Goal: Task Accomplishment & Management: Manage account settings

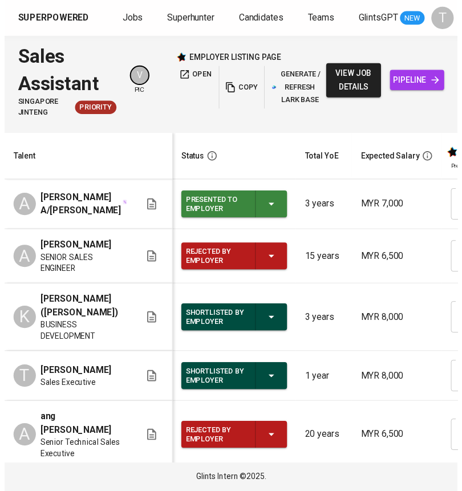
scroll to position [0, 522]
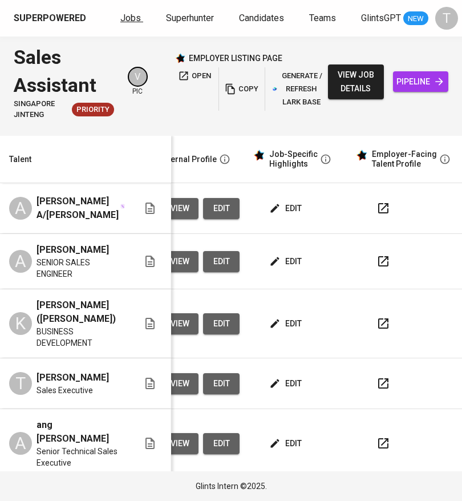
click at [137, 14] on span "Jobs" at bounding box center [130, 18] width 21 height 11
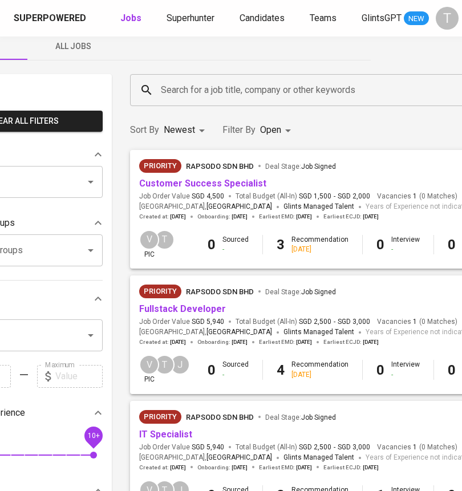
scroll to position [18, 78]
click at [218, 178] on link "Customer Success Specialist" at bounding box center [202, 183] width 127 height 11
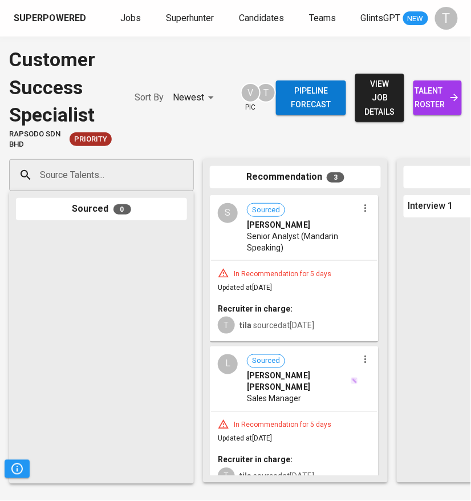
drag, startPoint x: 381, startPoint y: 348, endPoint x: 382, endPoint y: 395, distance: 46.2
click at [382, 395] on div "Recommendation 3 S Sourced Shin Yuen Liew Senior Analyst (Mandarin Speaking) In…" at bounding box center [295, 320] width 185 height 323
drag, startPoint x: 376, startPoint y: 360, endPoint x: 381, endPoint y: 380, distance: 20.2
click at [380, 388] on div "S Sourced Shin Yuen Liew Senior Analyst (Mandarin Speaking) In Recommendation f…" at bounding box center [295, 335] width 171 height 281
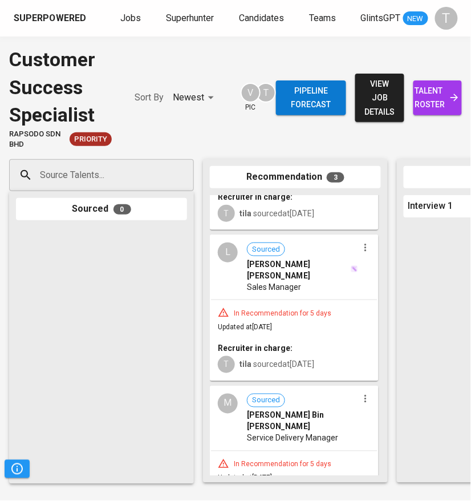
scroll to position [112, 0]
click at [298, 409] on span "[PERSON_NAME] Bin [PERSON_NAME]" at bounding box center [302, 420] width 111 height 23
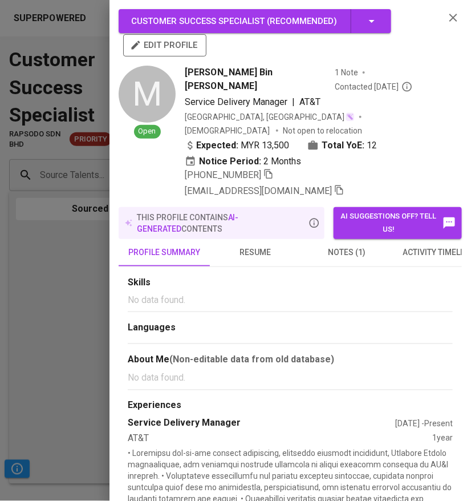
click at [255, 245] on span "resume" at bounding box center [256, 252] width 78 height 14
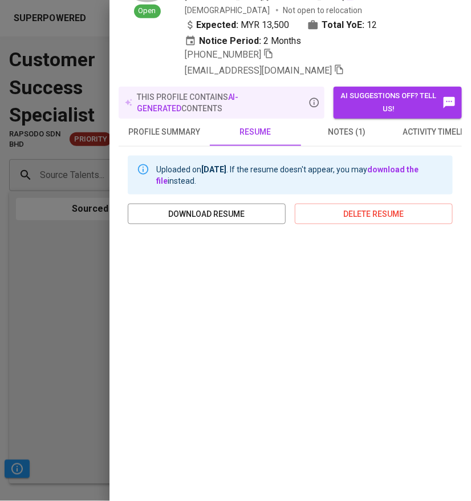
scroll to position [169, 0]
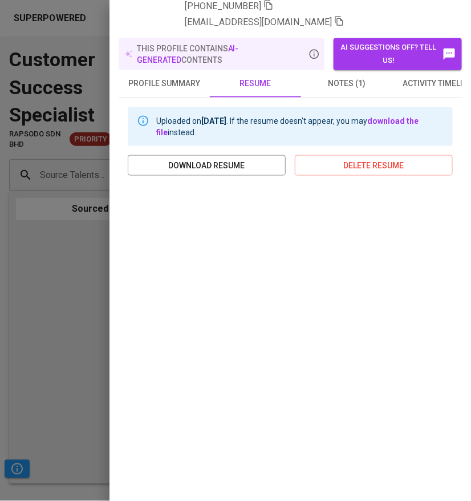
click at [58, 299] on div at bounding box center [235, 250] width 471 height 501
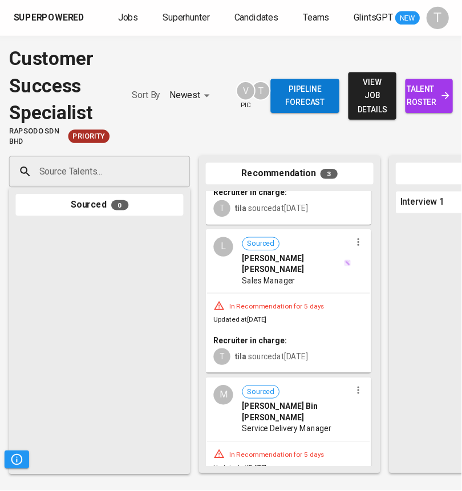
scroll to position [0, 0]
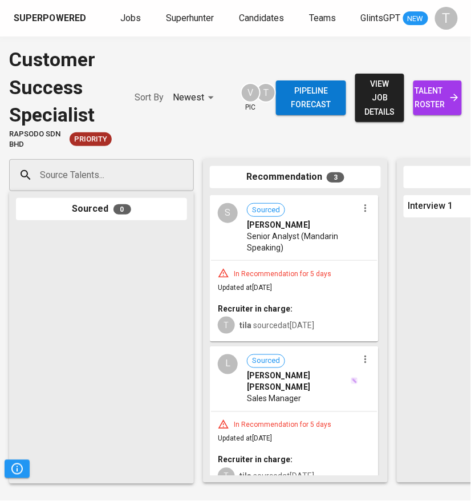
click at [302, 247] on span "Senior Analyst (Mandarin Speaking)" at bounding box center [302, 241] width 111 height 23
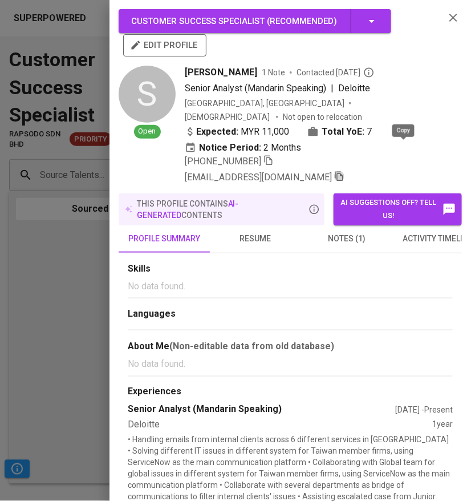
click at [343, 172] on icon "button" at bounding box center [339, 177] width 8 height 10
click at [40, 367] on div at bounding box center [235, 250] width 471 height 501
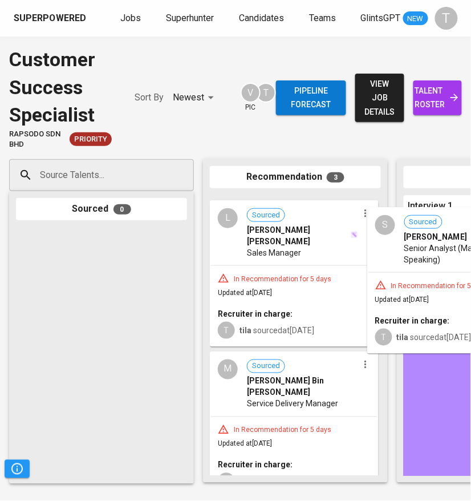
drag, startPoint x: 342, startPoint y: 254, endPoint x: 480, endPoint y: 261, distance: 137.6
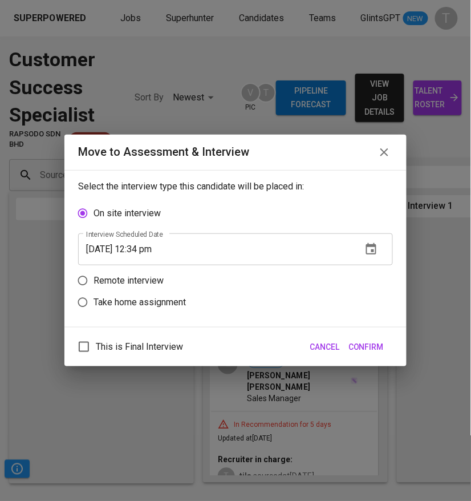
click at [109, 280] on p "Remote interview" at bounding box center [129, 281] width 70 height 14
click at [94, 280] on input "Remote interview" at bounding box center [83, 281] width 22 height 22
radio input "true"
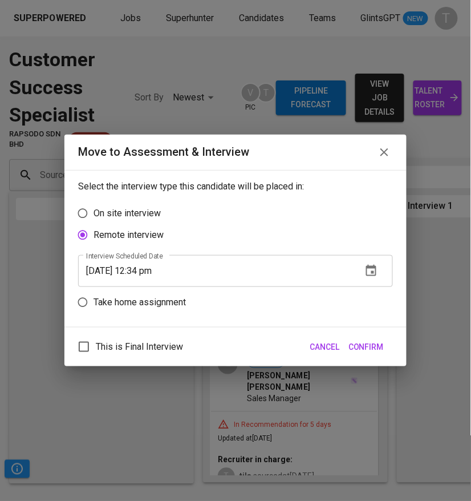
click at [378, 270] on icon "button" at bounding box center [371, 271] width 14 height 14
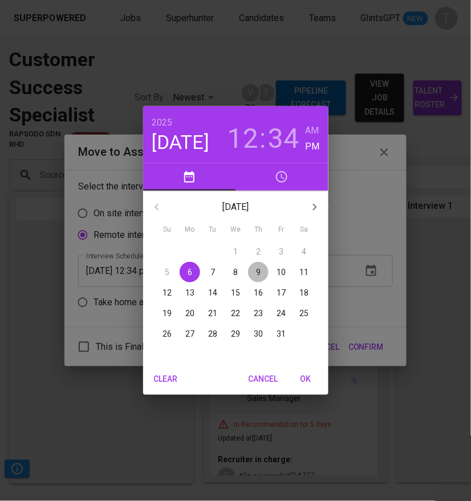
click at [258, 272] on p "9" at bounding box center [258, 271] width 5 height 11
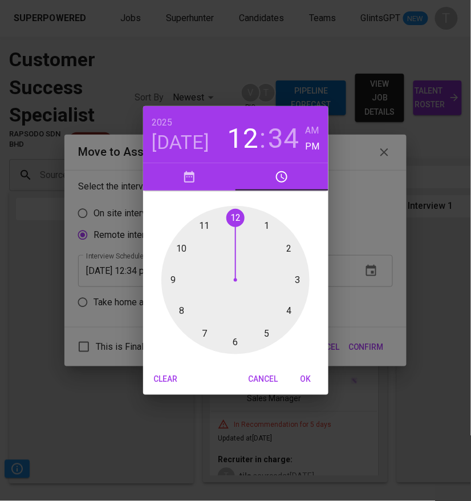
click at [178, 249] on div at bounding box center [235, 280] width 148 height 148
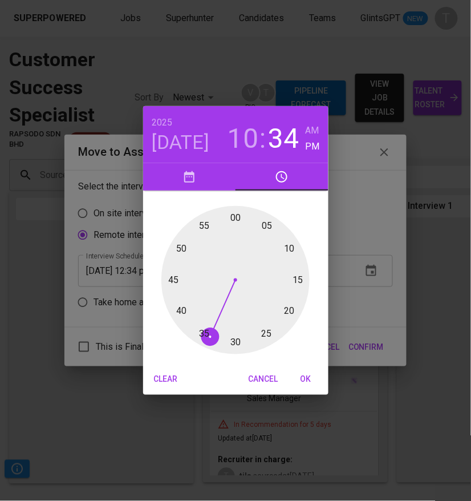
click at [238, 219] on div at bounding box center [235, 280] width 148 height 148
type input "10/09/2025 10:00 pm"
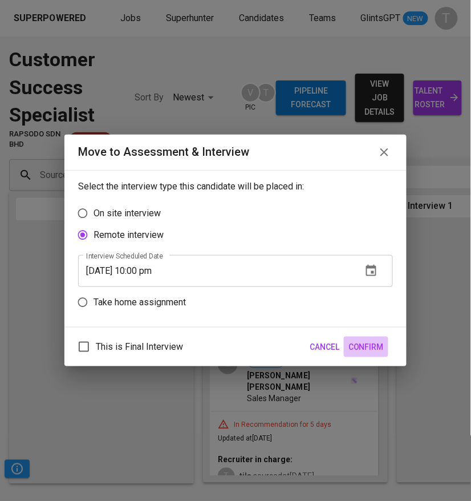
click at [383, 344] on span "Confirm" at bounding box center [365, 347] width 35 height 14
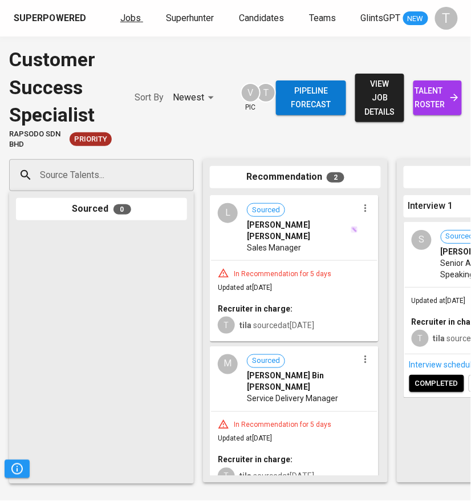
click at [124, 23] on span "Jobs" at bounding box center [130, 18] width 21 height 11
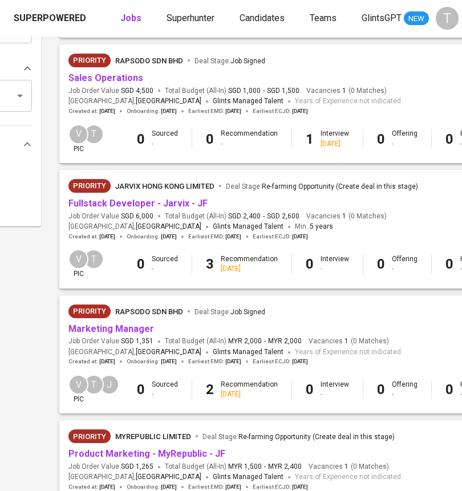
scroll to position [507, 148]
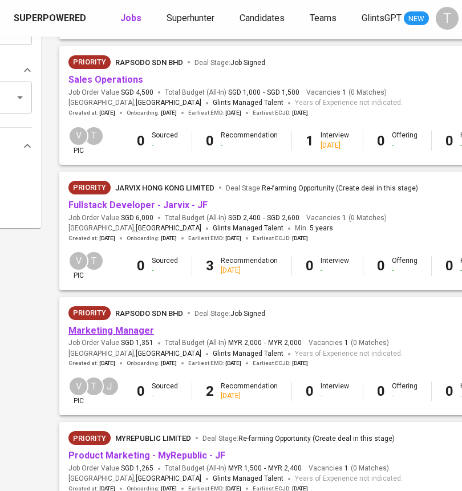
click at [118, 327] on link "Marketing Manager" at bounding box center [111, 330] width 86 height 11
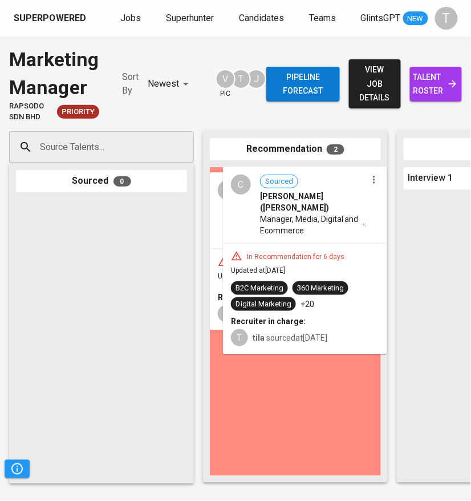
drag, startPoint x: 302, startPoint y: 273, endPoint x: 317, endPoint y: 270, distance: 15.1
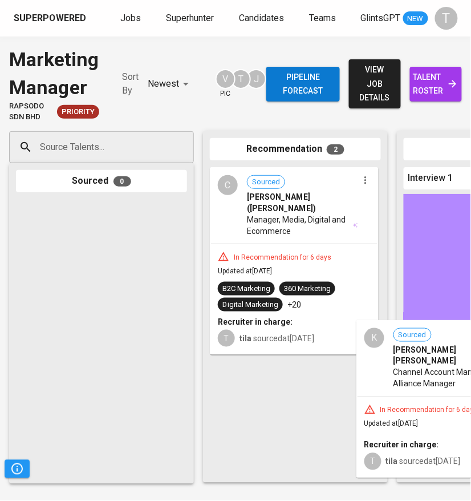
drag, startPoint x: 308, startPoint y: 371, endPoint x: 457, endPoint y: 371, distance: 149.4
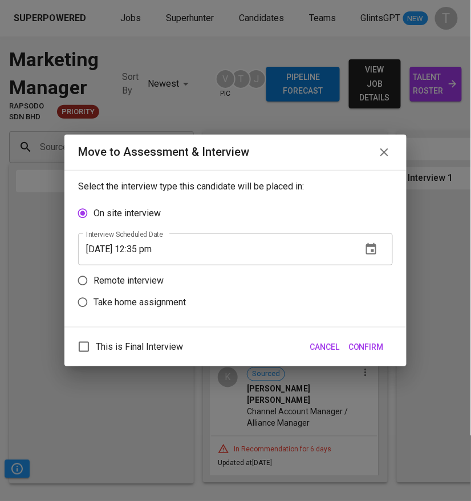
click at [121, 276] on p "Remote interview" at bounding box center [129, 281] width 70 height 14
click at [94, 276] on input "Remote interview" at bounding box center [83, 281] width 22 height 22
radio input "true"
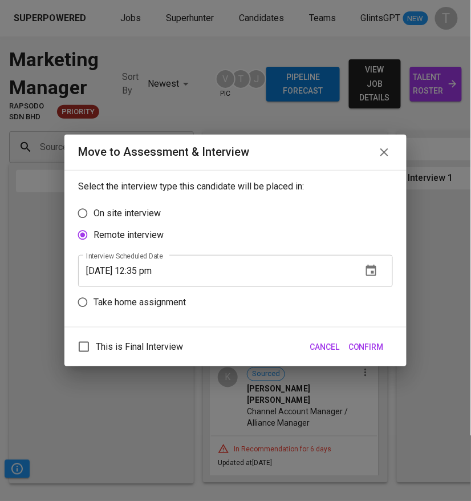
click at [371, 265] on icon "button" at bounding box center [371, 271] width 14 height 14
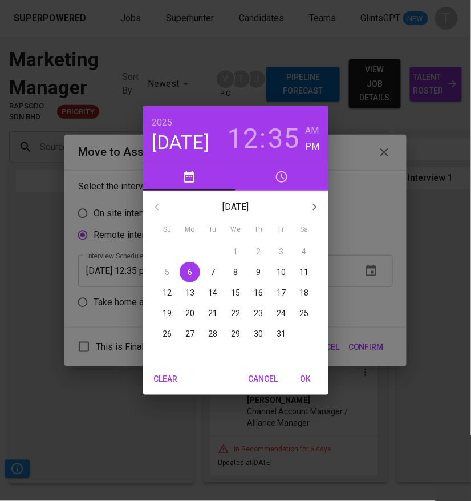
click at [214, 267] on p "7" at bounding box center [212, 271] width 5 height 11
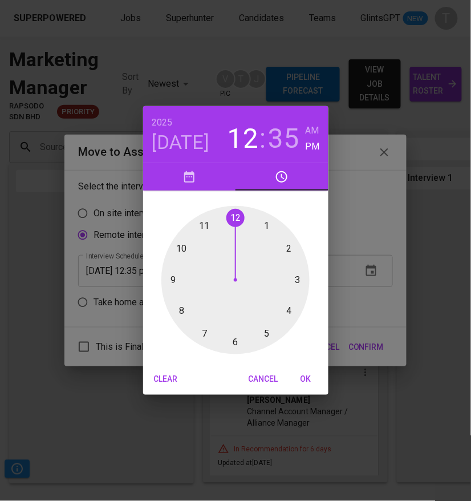
click at [181, 249] on div at bounding box center [235, 280] width 148 height 148
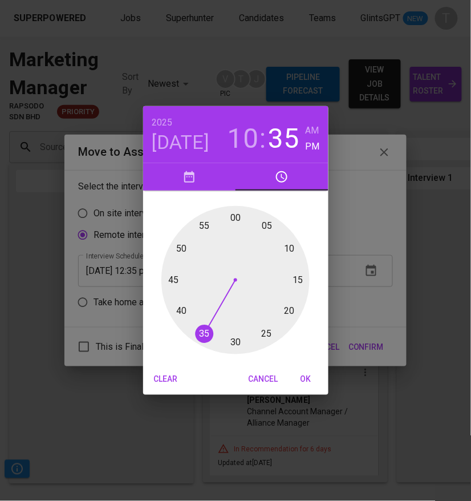
click at [236, 218] on div at bounding box center [235, 280] width 148 height 148
type input "10/07/2025 10:00 pm"
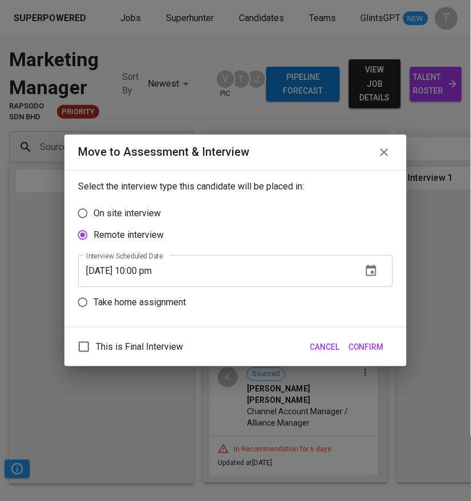
click at [366, 344] on span "Confirm" at bounding box center [365, 347] width 35 height 14
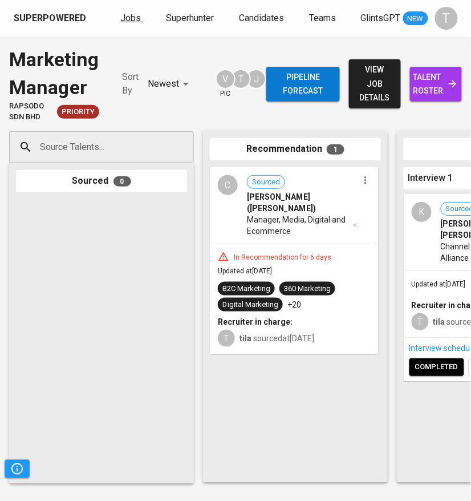
click at [123, 15] on span "Jobs" at bounding box center [130, 18] width 21 height 11
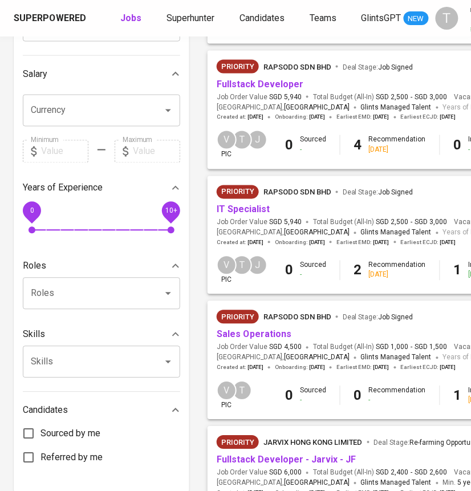
scroll to position [245, 0]
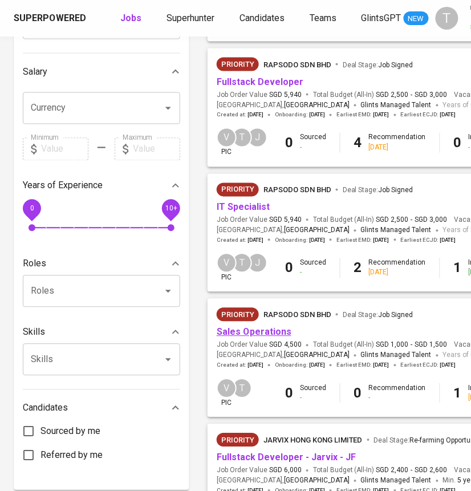
click at [252, 336] on link "Sales Operations" at bounding box center [254, 332] width 75 height 11
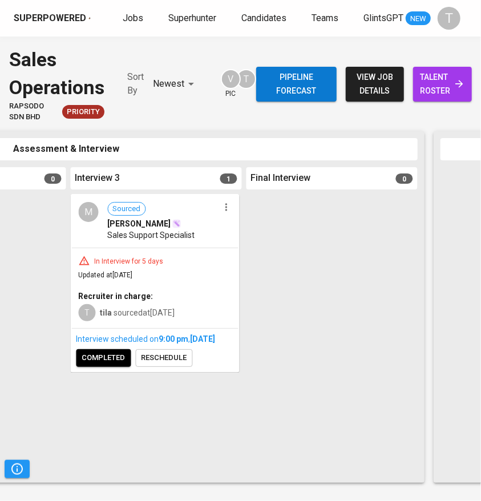
scroll to position [0, 683]
click at [227, 210] on icon "button" at bounding box center [228, 206] width 2 height 7
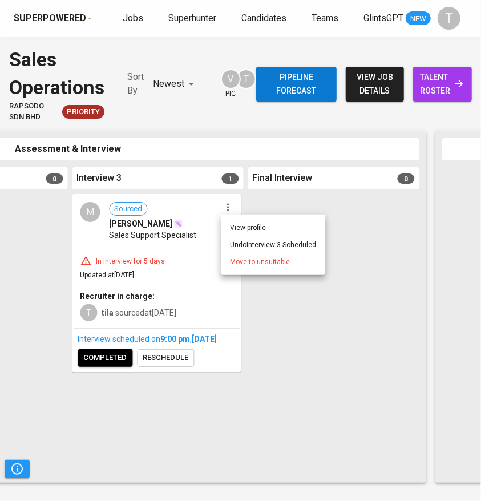
click at [243, 257] on span "Move to unsuitable" at bounding box center [260, 262] width 60 height 10
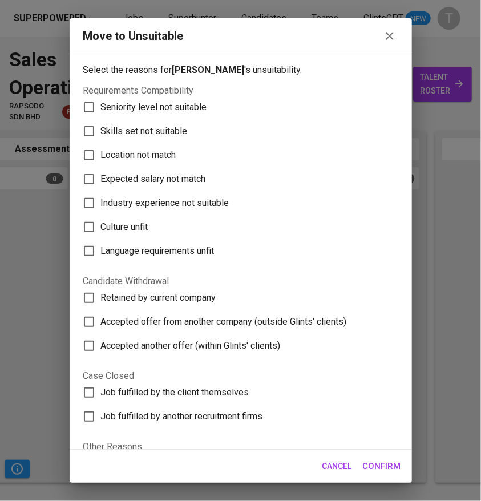
click at [156, 127] on span "Skills set not suitable" at bounding box center [144, 131] width 87 height 14
click at [101, 127] on input "Skills set not suitable" at bounding box center [89, 131] width 24 height 24
checkbox input "true"
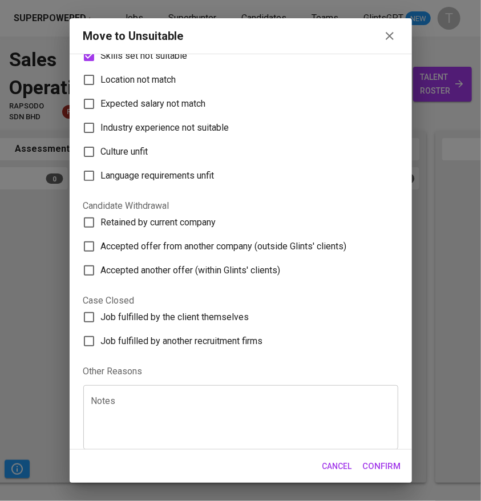
scroll to position [84, 0]
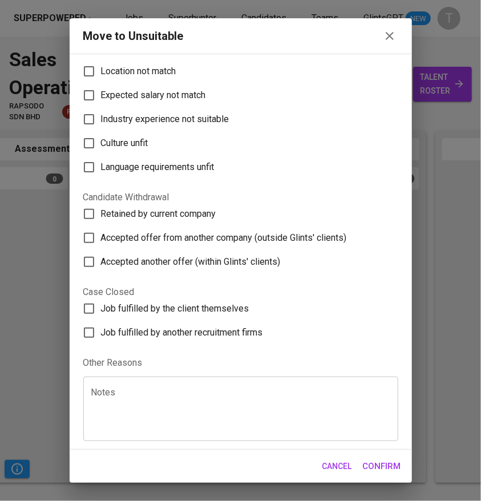
click at [186, 326] on span "Job fulfilled by another recruitment firms" at bounding box center [182, 333] width 162 height 14
click at [101, 326] on input "Job fulfilled by another recruitment firms" at bounding box center [89, 332] width 24 height 24
checkbox input "true"
click at [158, 411] on textarea at bounding box center [240, 408] width 299 height 43
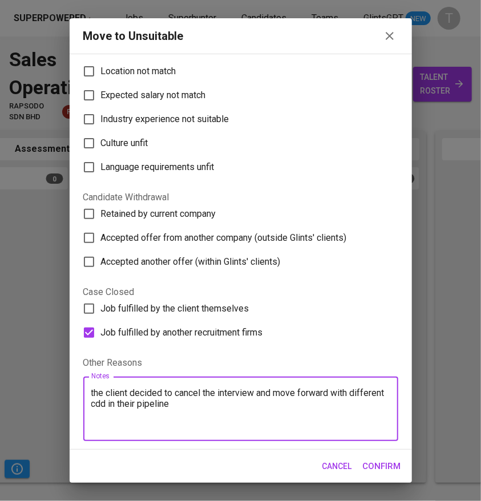
click at [106, 396] on textarea "the client decided to cancel the interview and move forward with different cdd …" at bounding box center [240, 408] width 299 height 43
click at [103, 409] on textarea "The client decided to cancel the interview and move forward with different cdd …" at bounding box center [240, 408] width 299 height 43
click at [103, 404] on textarea "The client decided to cancel the interview and move forward with different cdd …" at bounding box center [240, 408] width 299 height 43
type textarea "The client decided to cancel the interview and move forward with a different cd…"
click at [383, 466] on span "Confirm" at bounding box center [382, 465] width 38 height 15
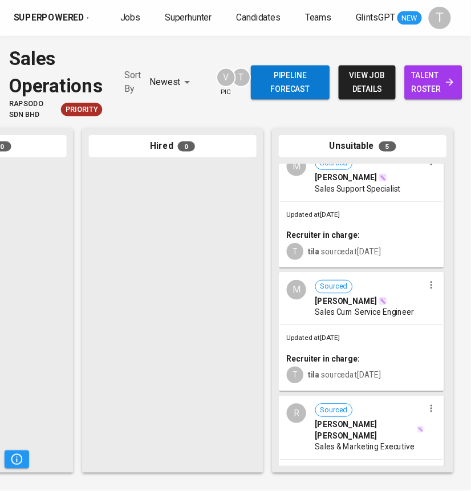
scroll to position [0, 0]
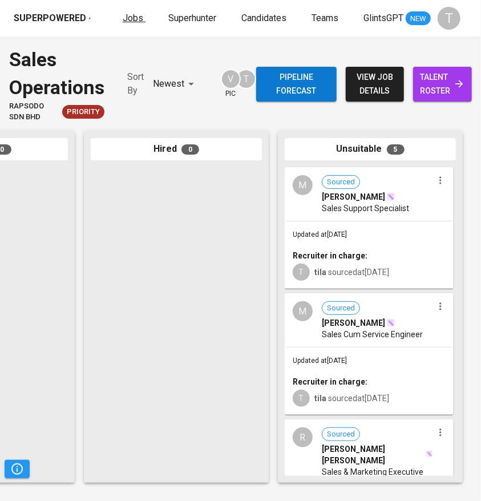
click at [124, 13] on span "Jobs" at bounding box center [133, 18] width 21 height 11
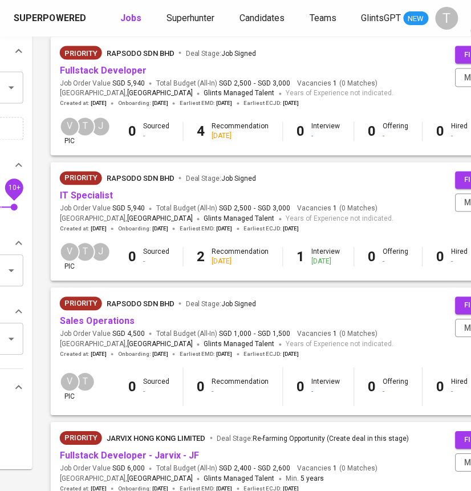
scroll to position [274, 157]
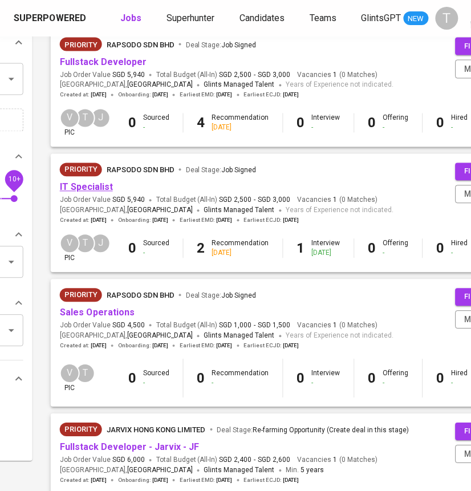
click at [90, 189] on link "IT Specialist" at bounding box center [86, 187] width 53 height 11
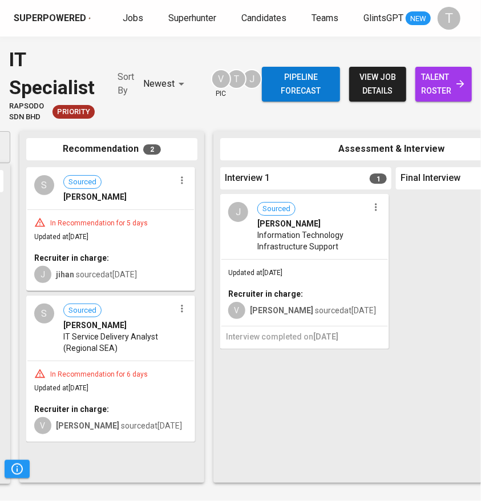
scroll to position [0, 160]
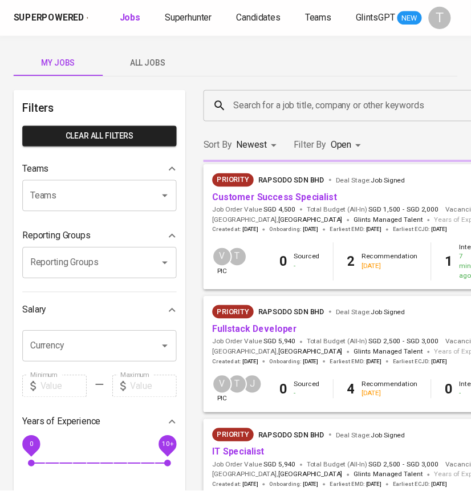
scroll to position [274, 157]
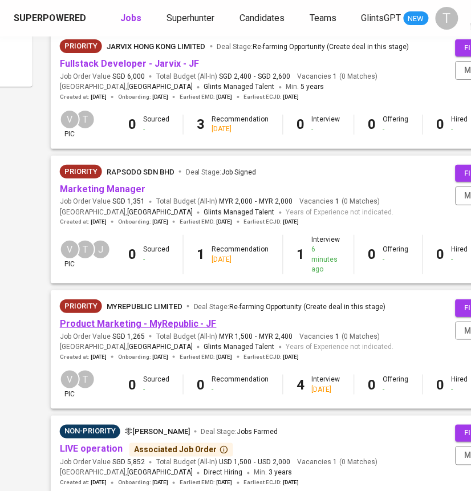
click at [136, 324] on link "Product Marketing - MyRepublic - JF" at bounding box center [138, 323] width 157 height 11
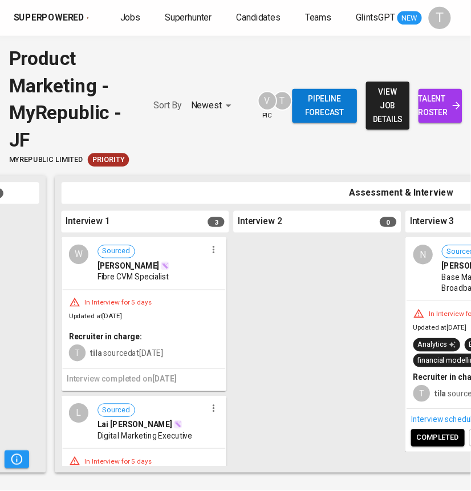
scroll to position [0, 340]
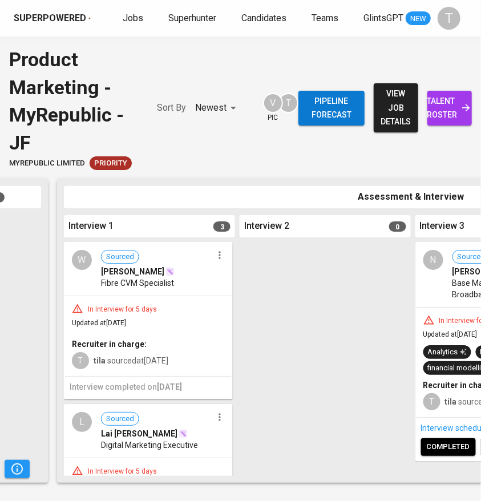
click at [227, 321] on div "W Sourced Wan Hanis Aiman Fibre CVM Specialist In Interview for 5 days Updated …" at bounding box center [148, 320] width 169 height 157
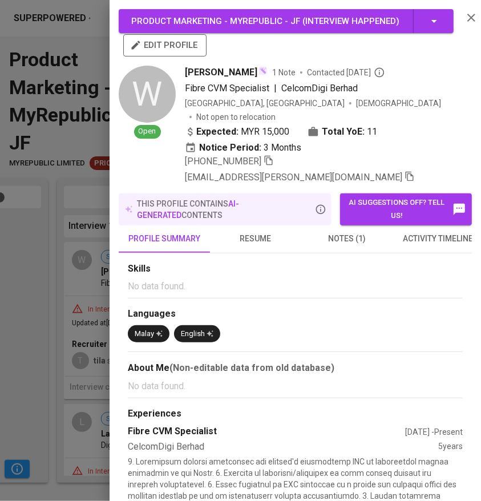
drag, startPoint x: 71, startPoint y: 258, endPoint x: 68, endPoint y: 25, distance: 233.2
click at [74, 254] on div at bounding box center [240, 250] width 481 height 501
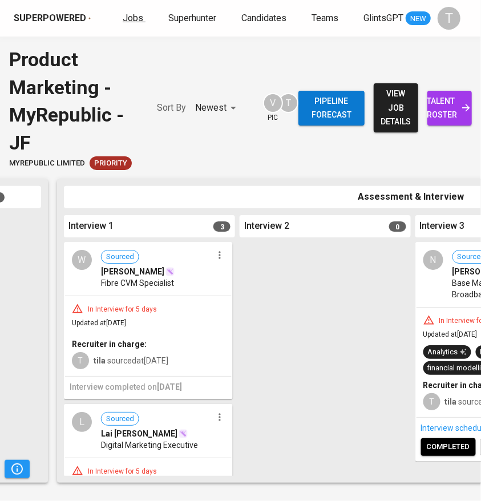
click at [123, 15] on span "Jobs" at bounding box center [133, 18] width 21 height 11
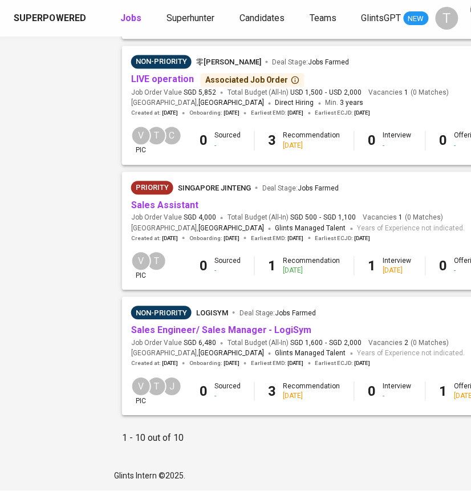
scroll to position [1031, 84]
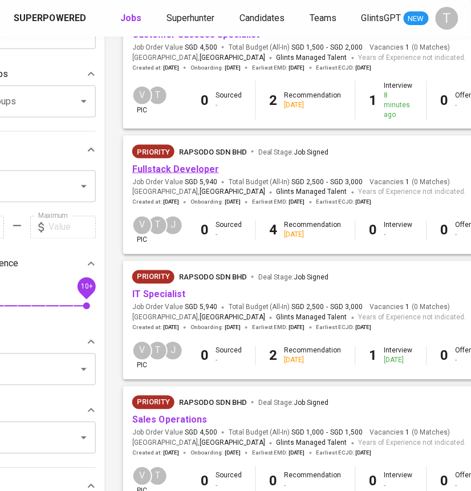
click at [199, 164] on link "Fullstack Developer" at bounding box center [175, 169] width 87 height 11
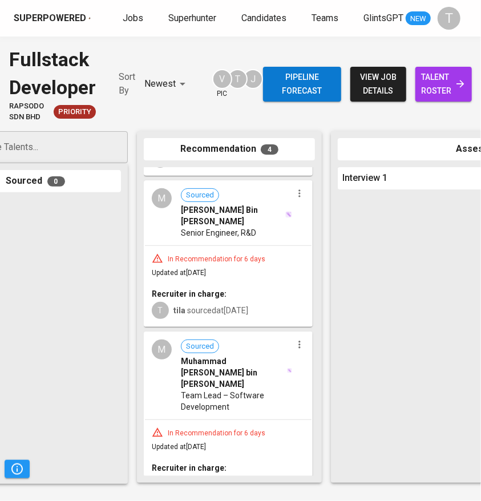
scroll to position [334, 0]
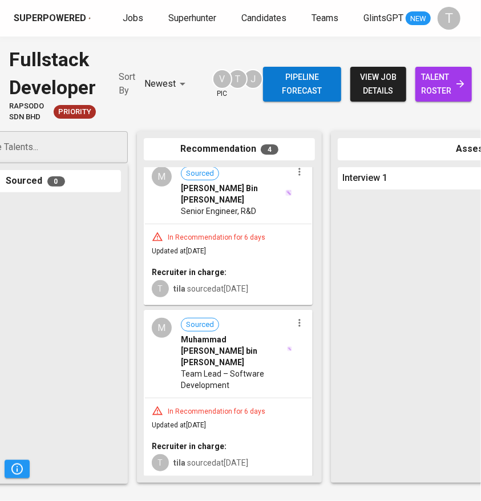
click at [232, 204] on span "[PERSON_NAME] Bin [PERSON_NAME]" at bounding box center [232, 193] width 103 height 23
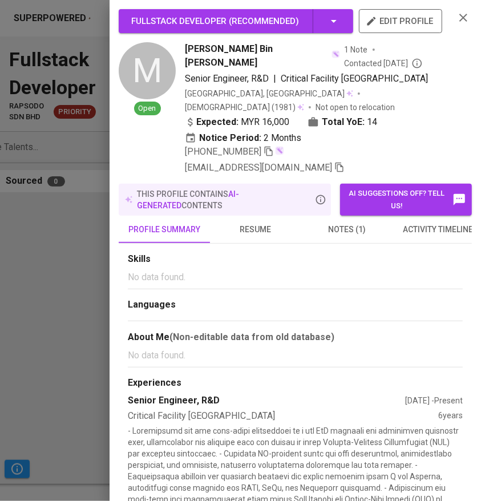
click at [262, 222] on span "resume" at bounding box center [256, 229] width 78 height 14
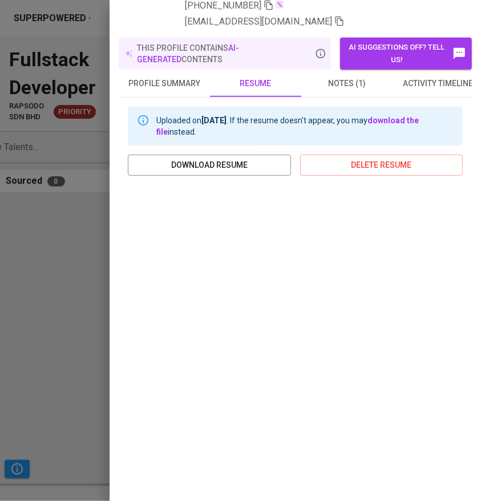
scroll to position [151, 0]
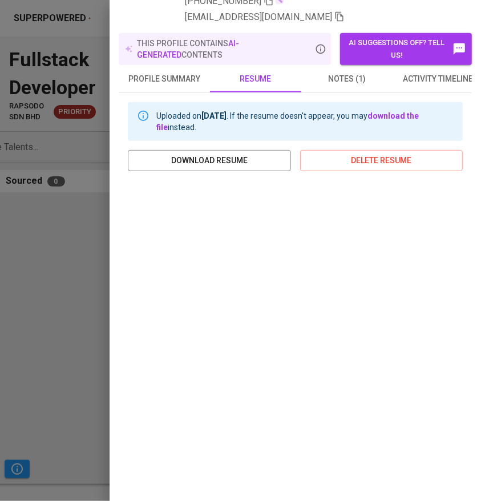
drag, startPoint x: 69, startPoint y: 443, endPoint x: 185, endPoint y: 374, distance: 135.3
click at [69, 442] on div at bounding box center [240, 250] width 481 height 501
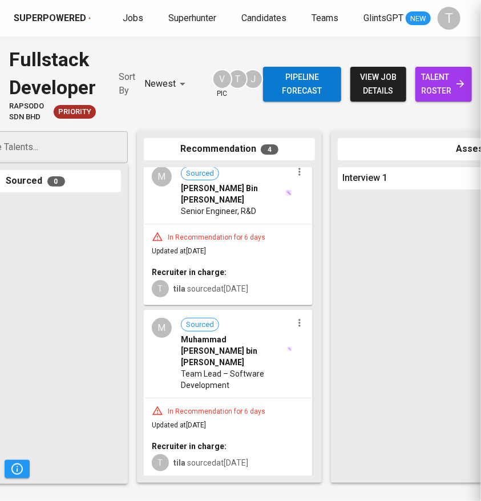
scroll to position [0, 0]
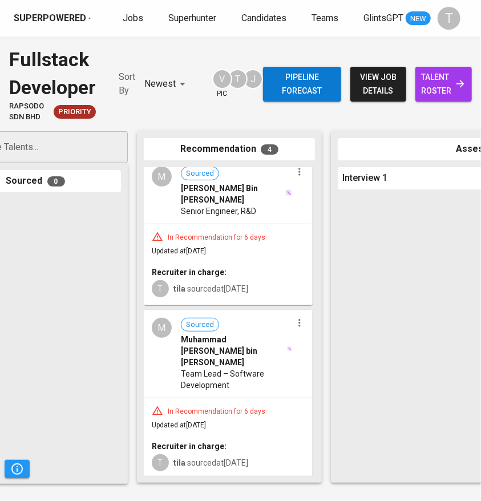
click at [222, 355] on span "Muhammad [PERSON_NAME] bin [PERSON_NAME]" at bounding box center [233, 351] width 105 height 34
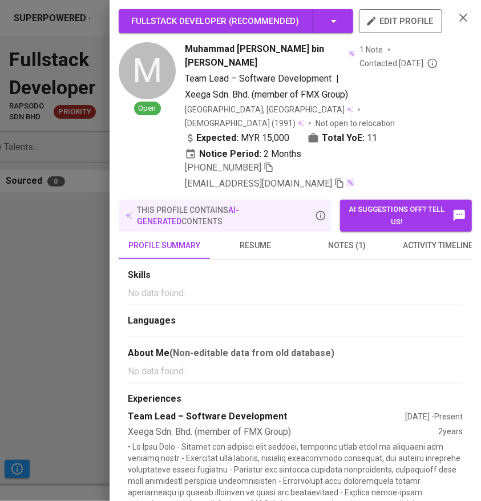
scroll to position [29, 0]
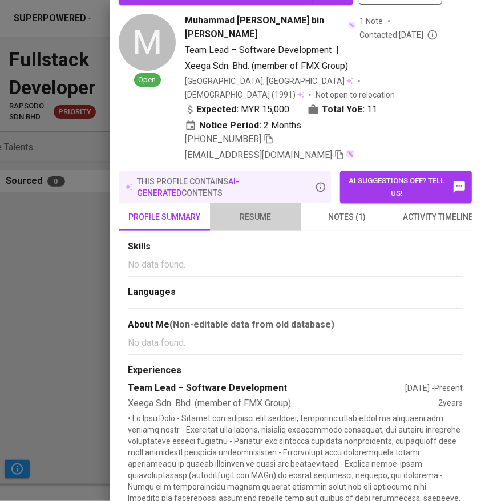
click at [257, 214] on span "resume" at bounding box center [256, 217] width 78 height 14
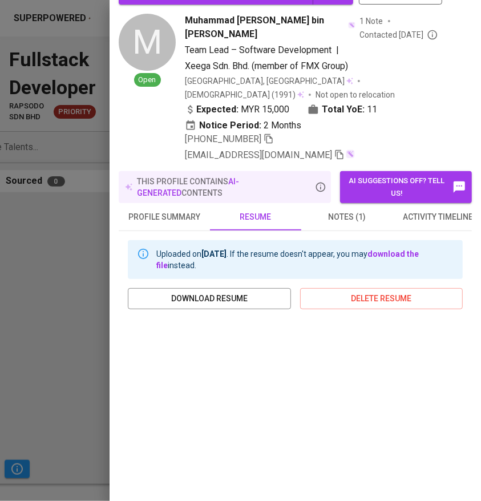
scroll to position [141, 0]
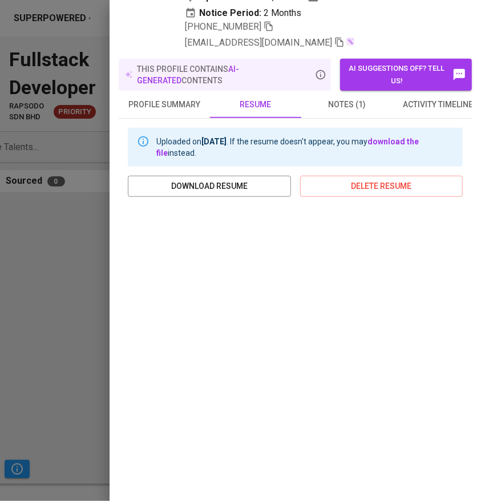
click at [86, 347] on div at bounding box center [240, 250] width 481 height 501
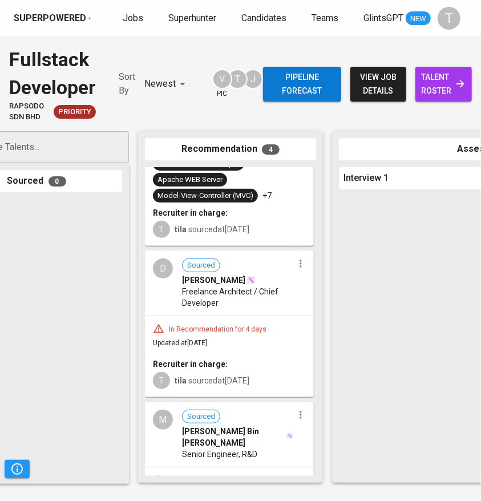
scroll to position [0, 0]
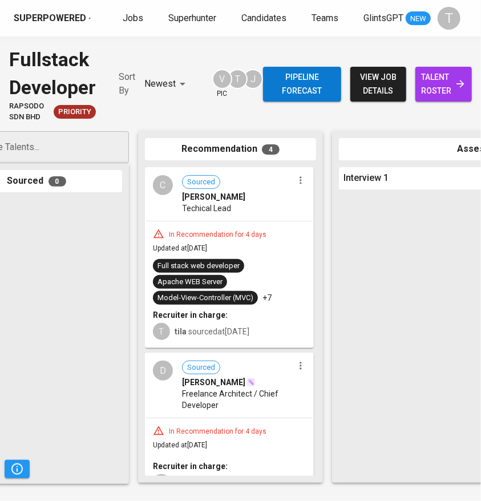
click at [197, 221] on div "In Recommendation for 4 days Updated at Oct 01, 2025 Full stack web developer A…" at bounding box center [229, 283] width 167 height 125
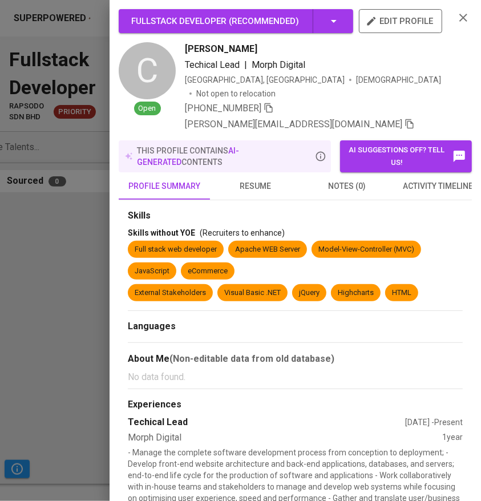
click at [242, 193] on span "resume" at bounding box center [256, 186] width 78 height 14
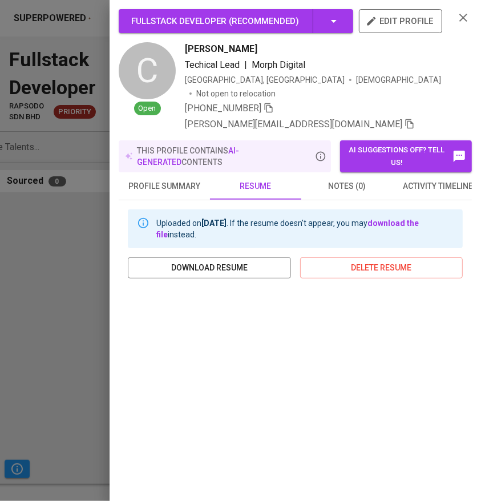
scroll to position [152, 0]
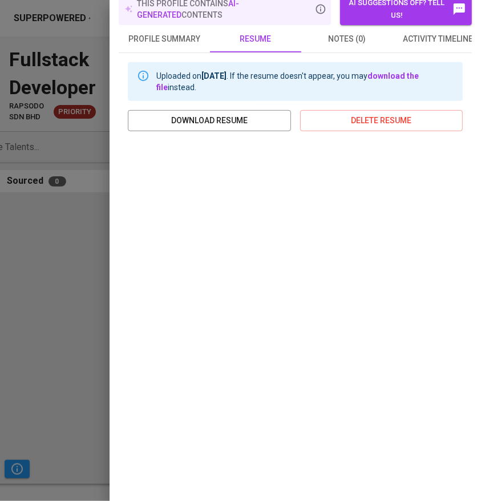
click at [92, 276] on div at bounding box center [240, 250] width 481 height 501
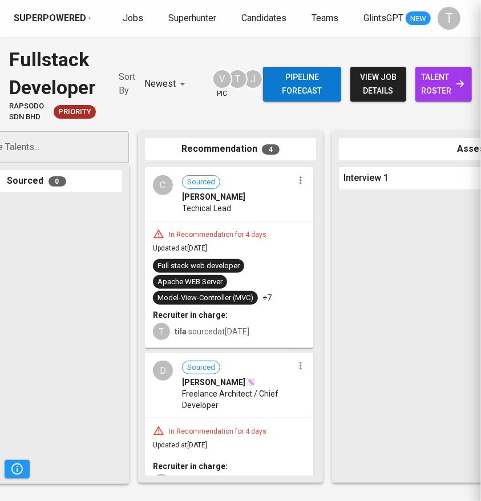
scroll to position [0, 0]
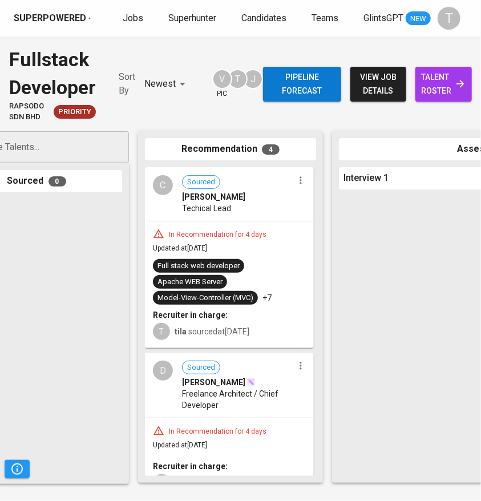
click at [436, 72] on span "talent roster" at bounding box center [443, 84] width 38 height 28
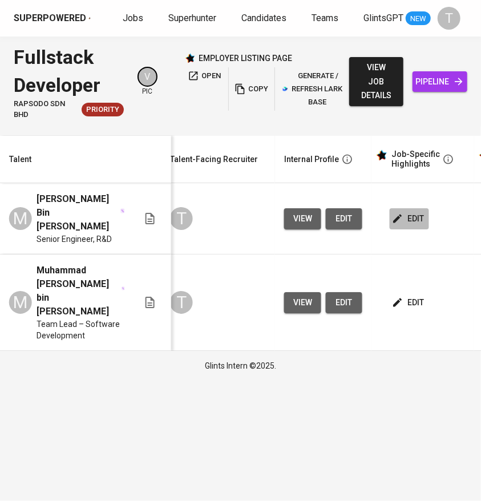
click at [413, 218] on span "edit" at bounding box center [409, 219] width 30 height 14
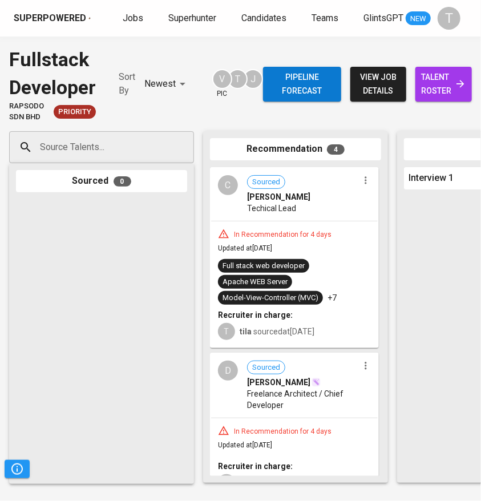
click at [338, 248] on div "In Recommendation for 4 days Updated at Oct 01, 2025 Full stack web developer A…" at bounding box center [294, 283] width 167 height 125
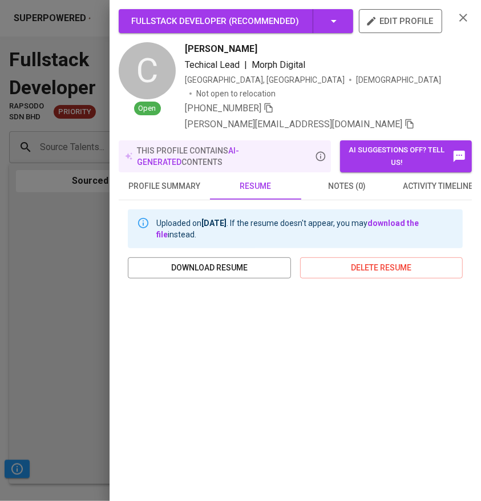
click at [12, 441] on div at bounding box center [240, 250] width 481 height 501
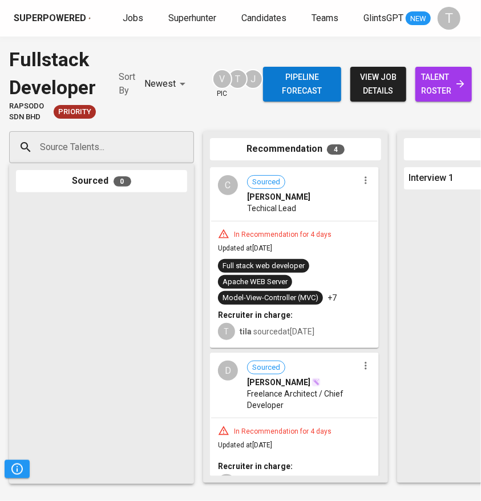
click at [291, 233] on div "In Recommendation for 4 days" at bounding box center [282, 235] width 107 height 10
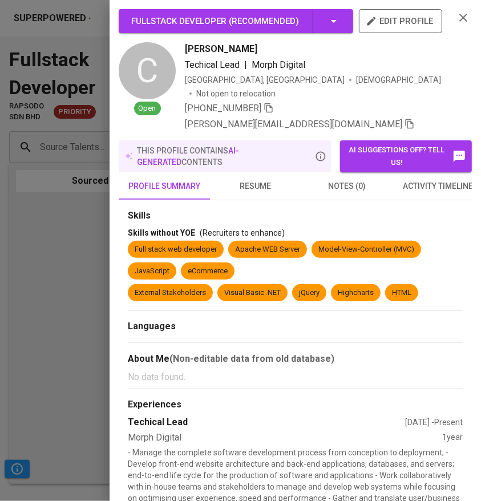
click at [297, 189] on button "resume" at bounding box center [255, 185] width 91 height 27
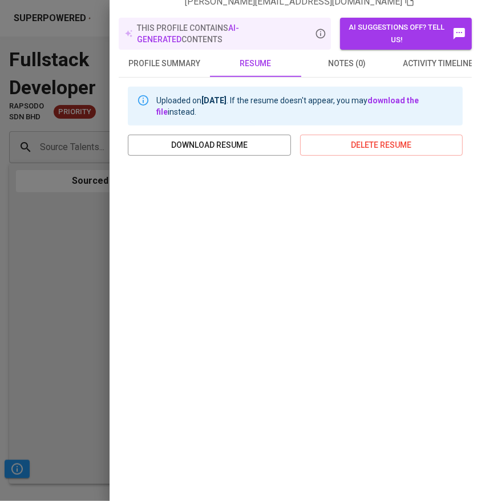
scroll to position [123, 0]
click at [95, 289] on div at bounding box center [240, 250] width 481 height 501
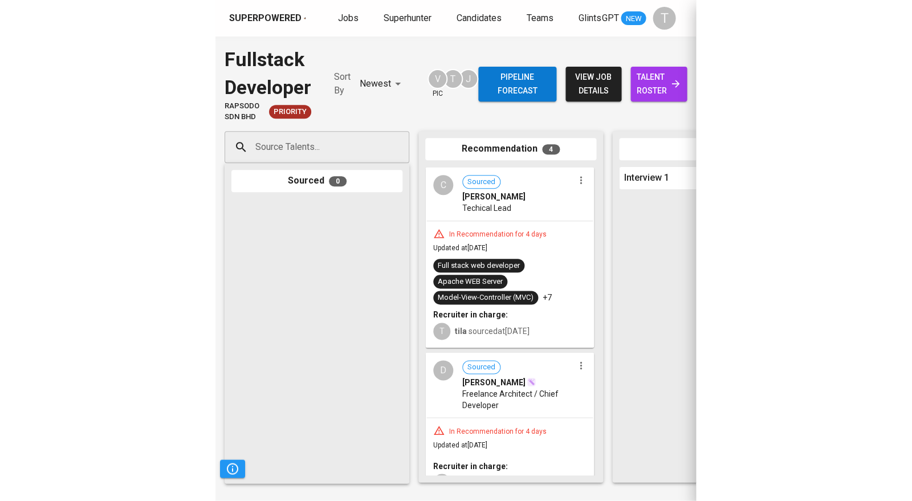
scroll to position [0, 0]
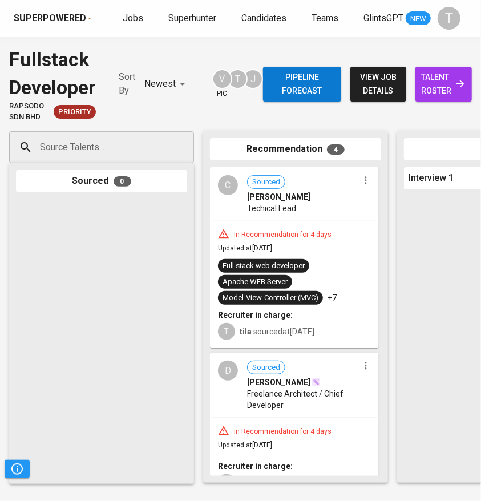
click at [132, 13] on span "Jobs" at bounding box center [133, 18] width 21 height 11
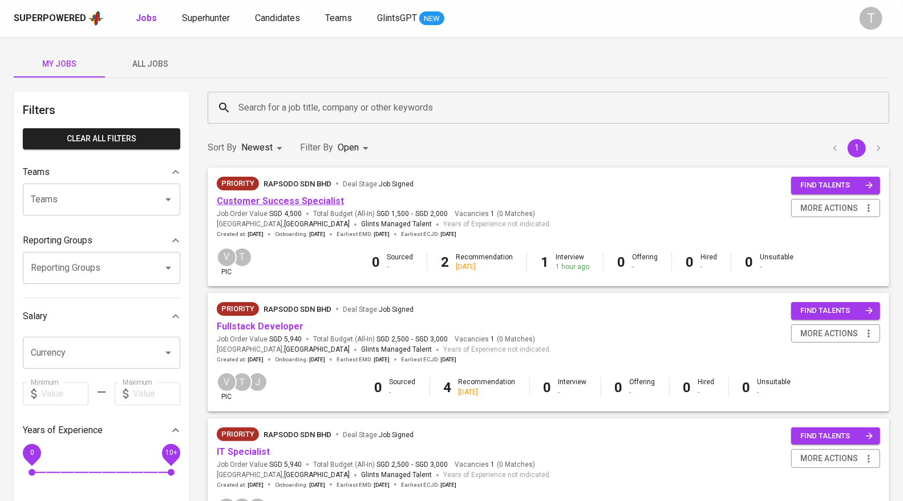
click at [300, 201] on link "Customer Success Specialist" at bounding box center [280, 201] width 127 height 11
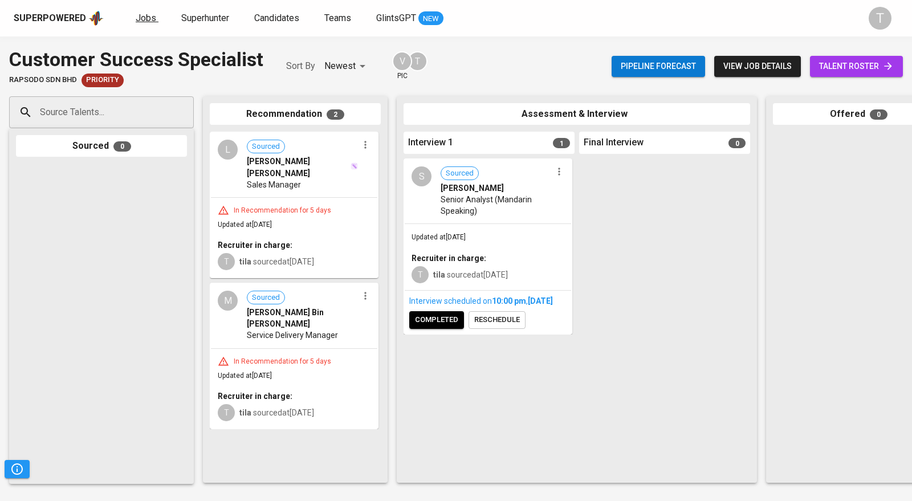
click at [147, 19] on span "Jobs" at bounding box center [146, 18] width 21 height 11
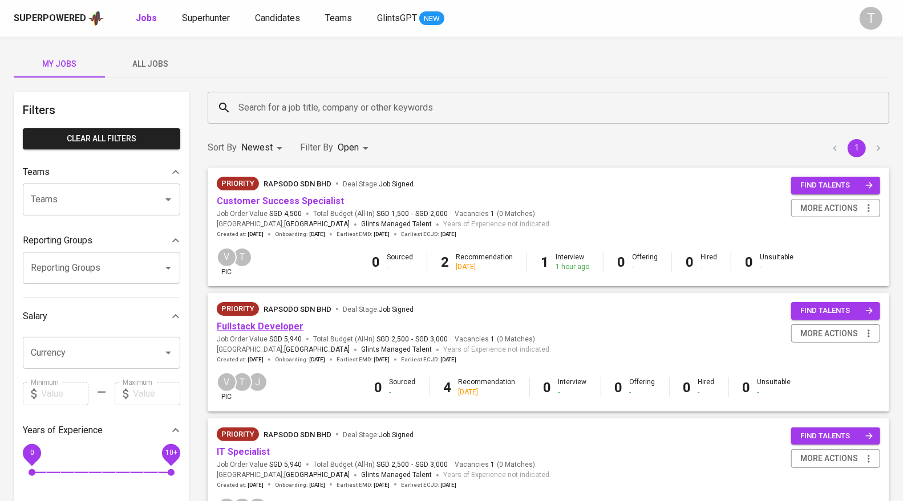
click at [224, 326] on link "Fullstack Developer" at bounding box center [260, 326] width 87 height 11
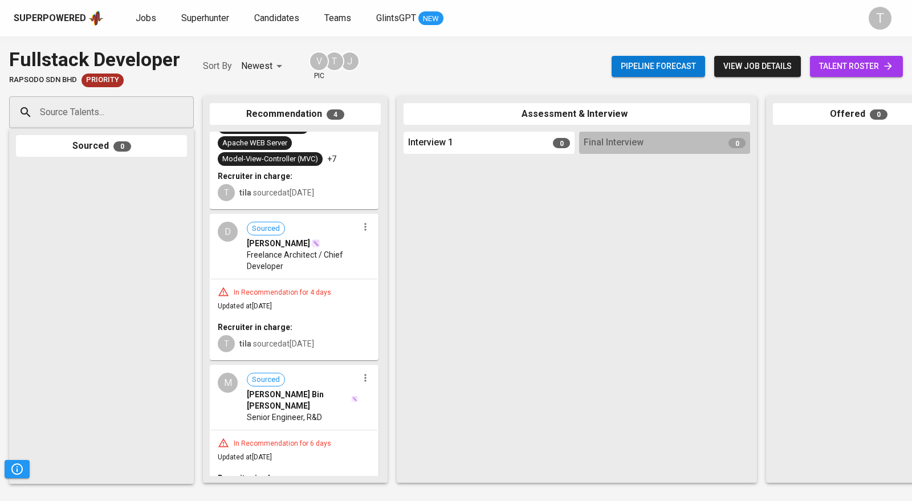
scroll to position [105, 0]
click at [361, 225] on icon "button" at bounding box center [365, 225] width 11 height 11
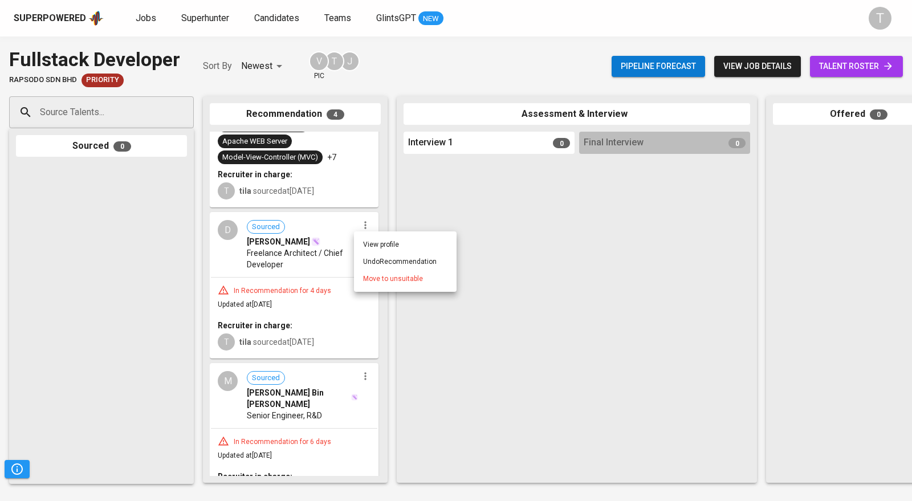
click at [369, 275] on span "Move to unsuitable" at bounding box center [393, 279] width 60 height 10
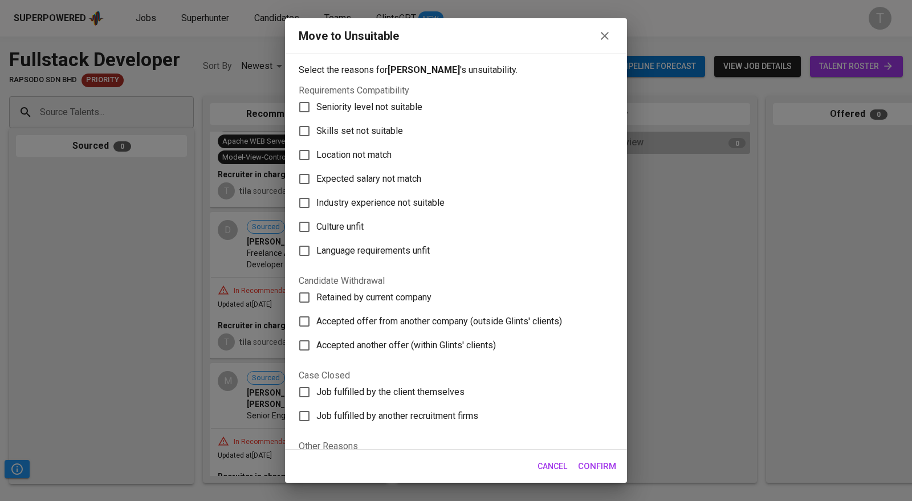
click at [362, 126] on span "Skills set not suitable" at bounding box center [359, 131] width 87 height 14
click at [316, 126] on input "Skills set not suitable" at bounding box center [305, 131] width 24 height 24
checkbox input "true"
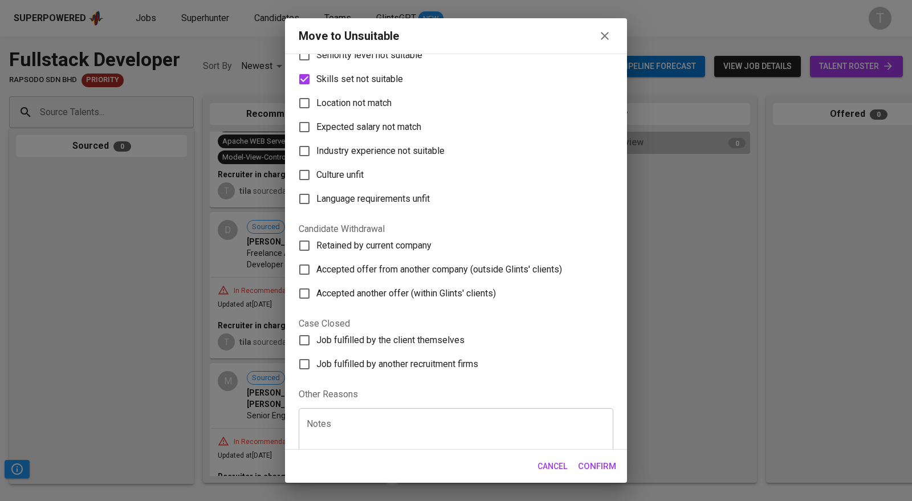
scroll to position [83, 0]
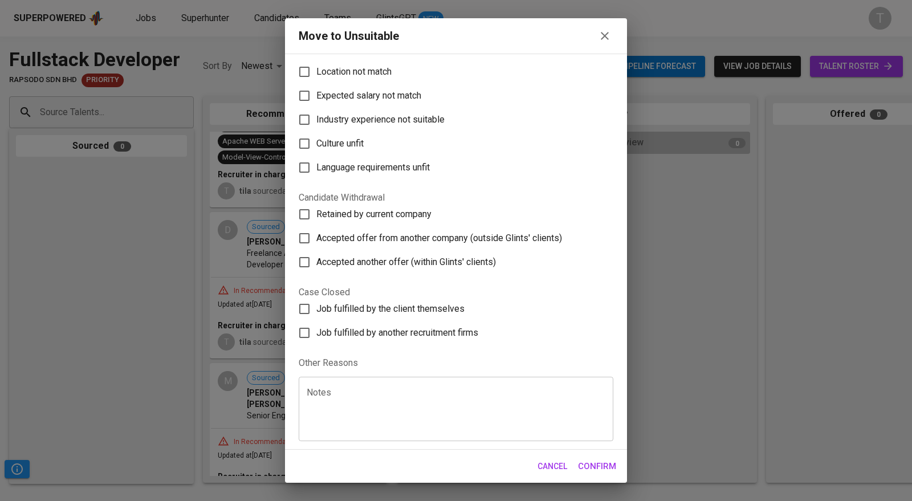
click at [452, 420] on textarea at bounding box center [456, 409] width 299 height 43
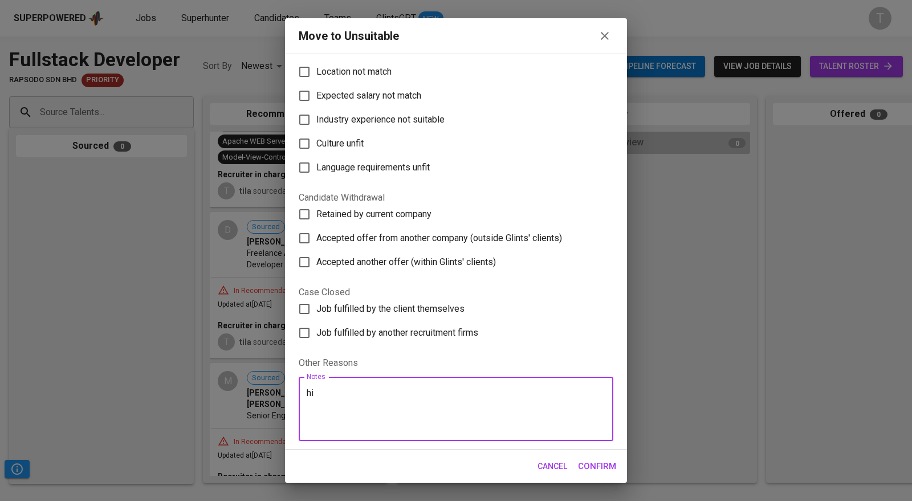
type textarea "h"
type textarea "his shorter time in multiple role gave the client the red flag"
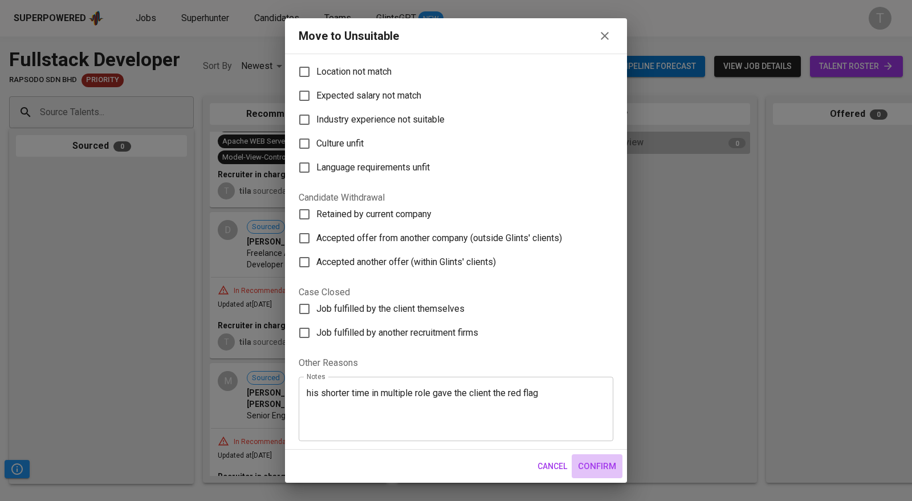
click at [480, 463] on span "Confirm" at bounding box center [597, 466] width 38 height 15
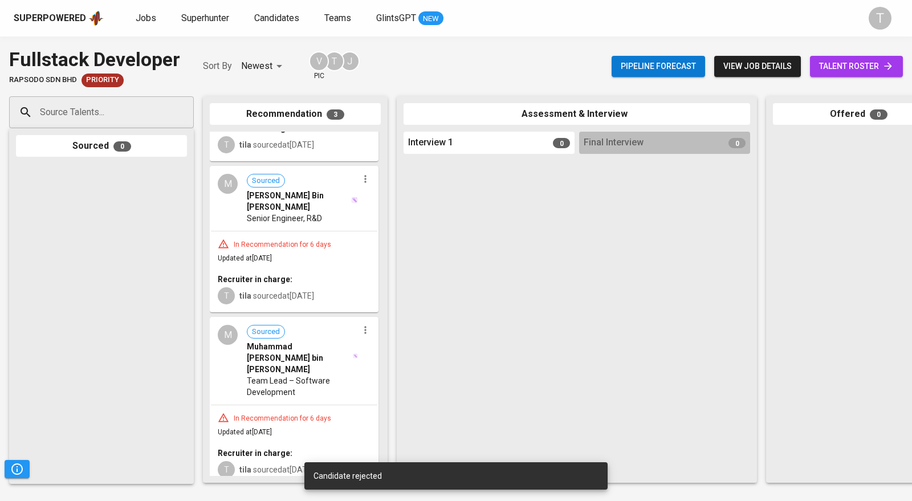
scroll to position [157, 0]
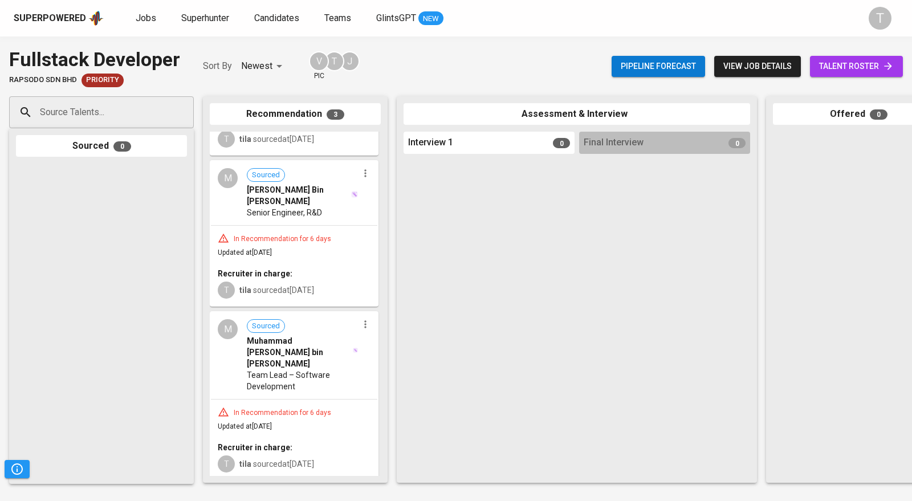
click at [363, 328] on icon "button" at bounding box center [365, 324] width 11 height 11
click at [379, 376] on span "Move to unsuitable" at bounding box center [393, 377] width 60 height 10
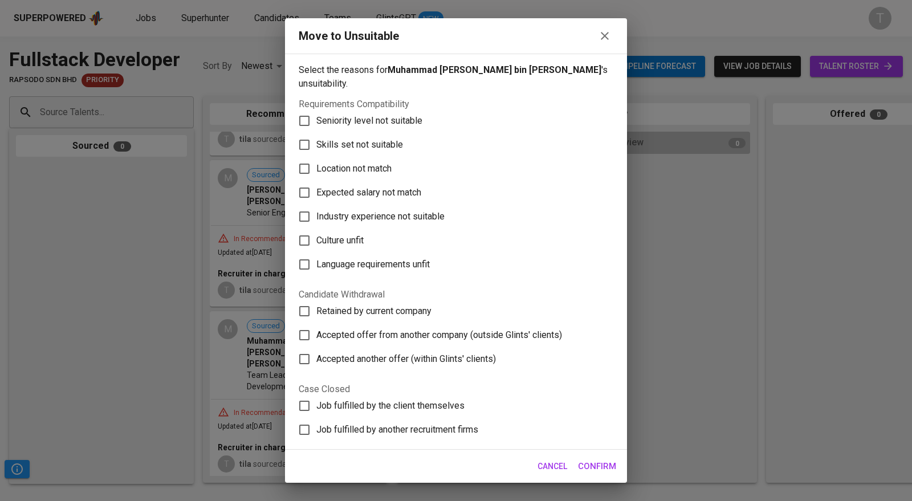
click at [363, 145] on span "Skills set not suitable" at bounding box center [359, 145] width 87 height 14
click at [305, 141] on input "Skills set not suitable" at bounding box center [305, 145] width 24 height 24
checkbox input "true"
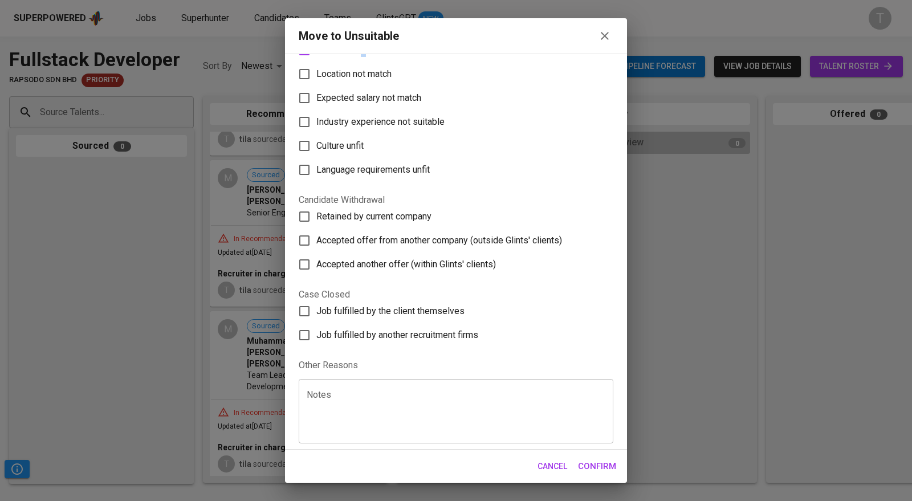
scroll to position [98, 0]
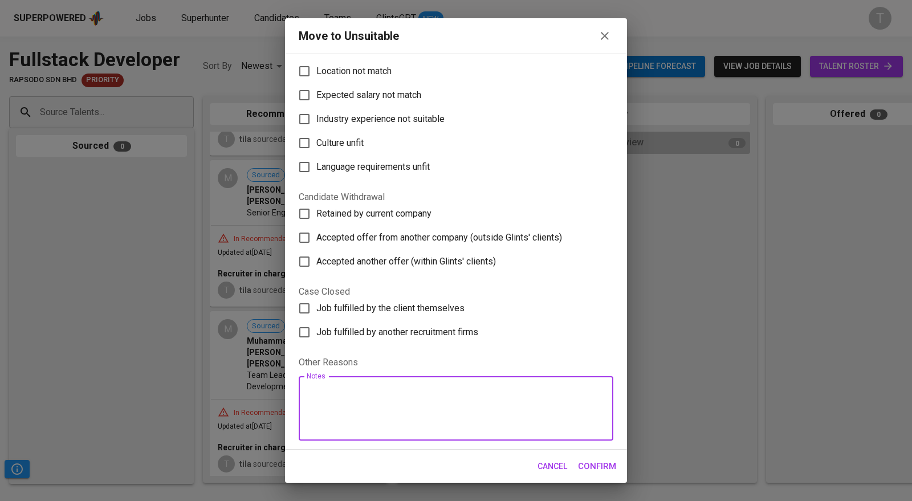
click at [439, 416] on textarea at bounding box center [456, 408] width 299 height 43
click at [385, 394] on textarea "he is more of internal/enterprise, they are looking for commercial web applicat…" at bounding box center [456, 408] width 299 height 43
click at [446, 389] on textarea "he is more of an internal/enterprise, they are looking for commercial web appli…" at bounding box center [456, 408] width 299 height 43
type textarea "he is more of an internal/enterprise developer, they are looking for commercial…"
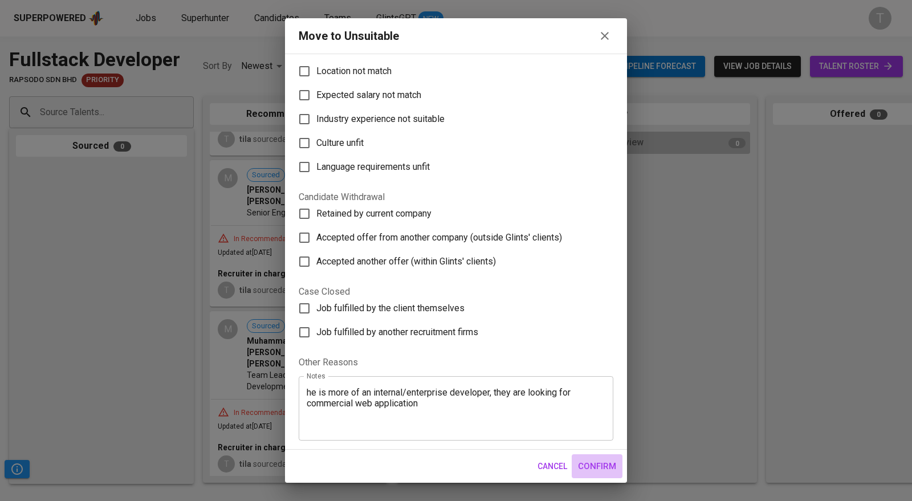
click at [480, 465] on span "Confirm" at bounding box center [597, 466] width 38 height 15
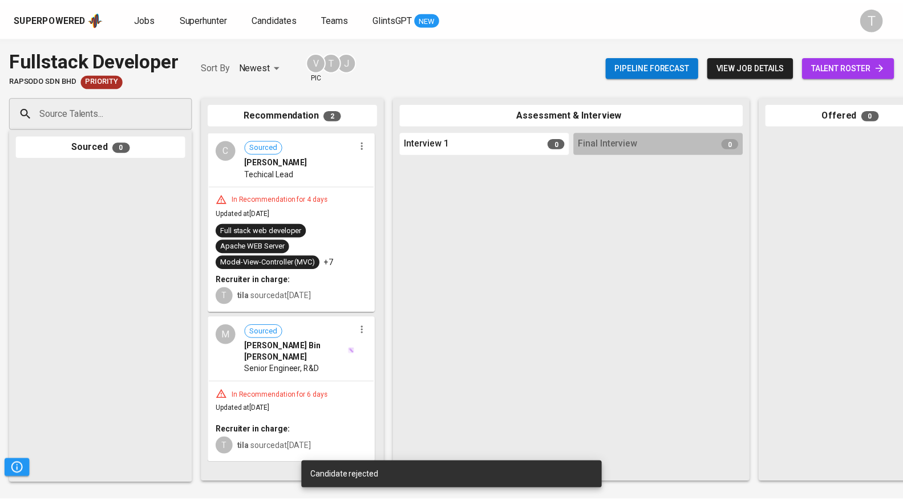
scroll to position [0, 0]
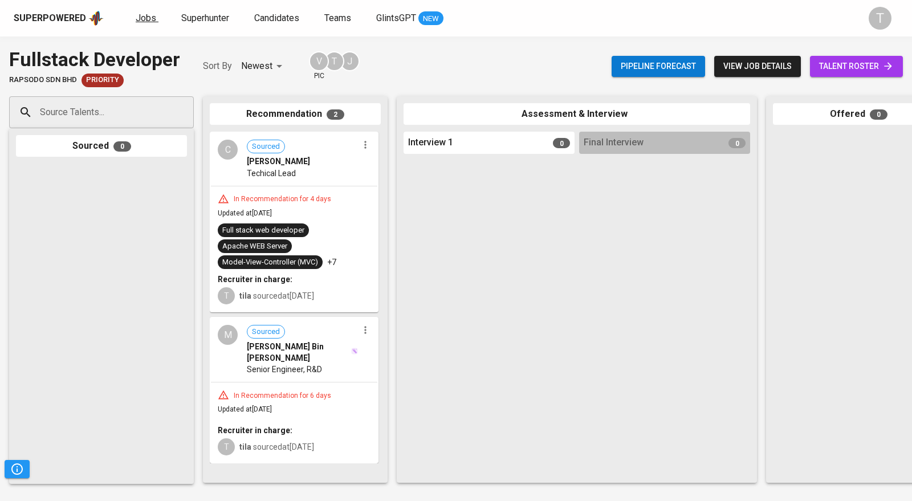
click at [149, 18] on span "Jobs" at bounding box center [146, 18] width 21 height 11
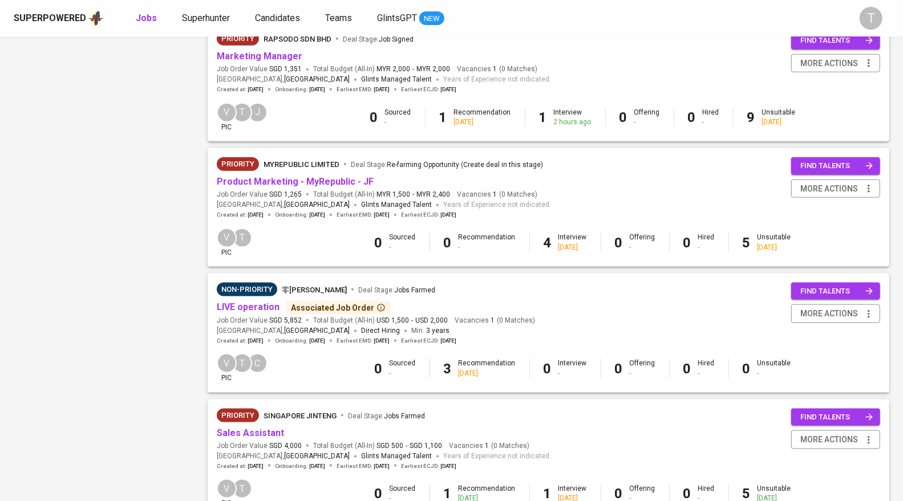
scroll to position [770, 0]
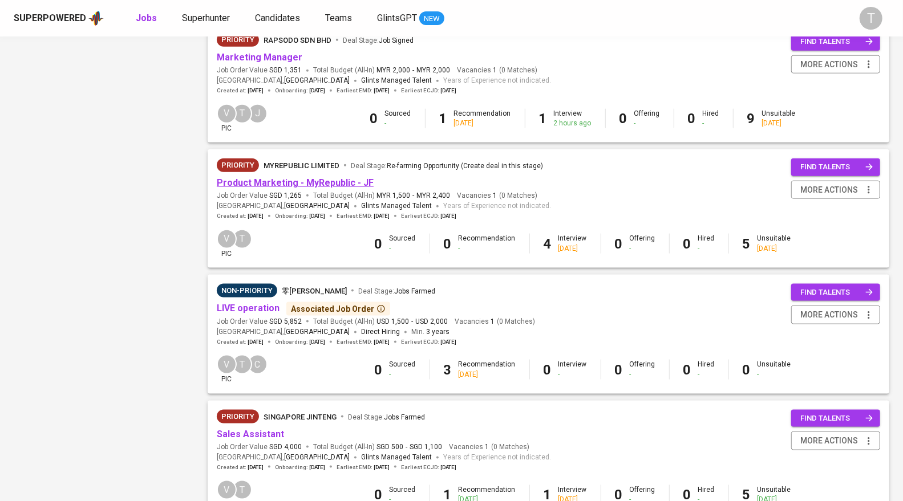
click at [311, 180] on link "Product Marketing - MyRepublic - JF" at bounding box center [295, 182] width 157 height 11
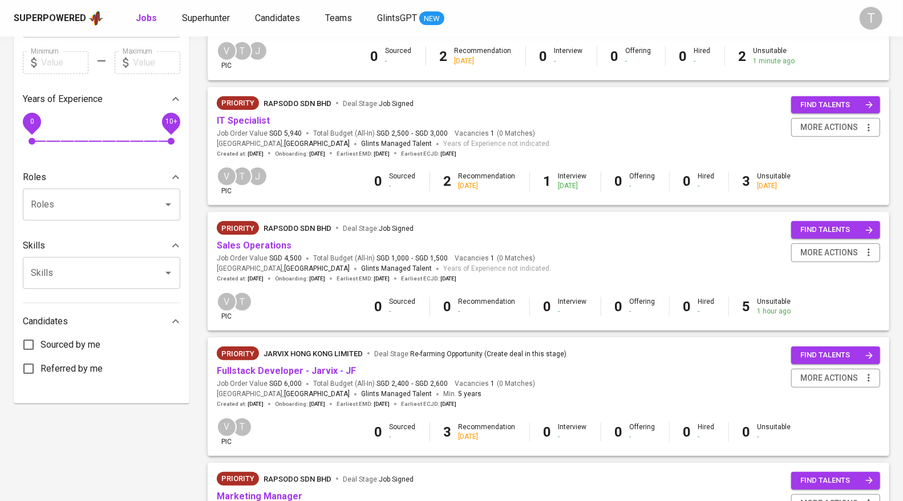
scroll to position [506, 0]
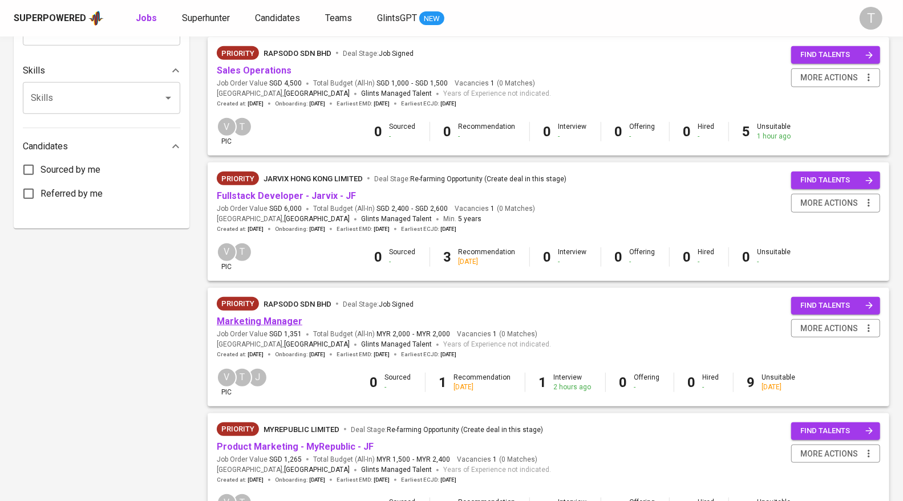
click at [267, 323] on link "Marketing Manager" at bounding box center [260, 321] width 86 height 11
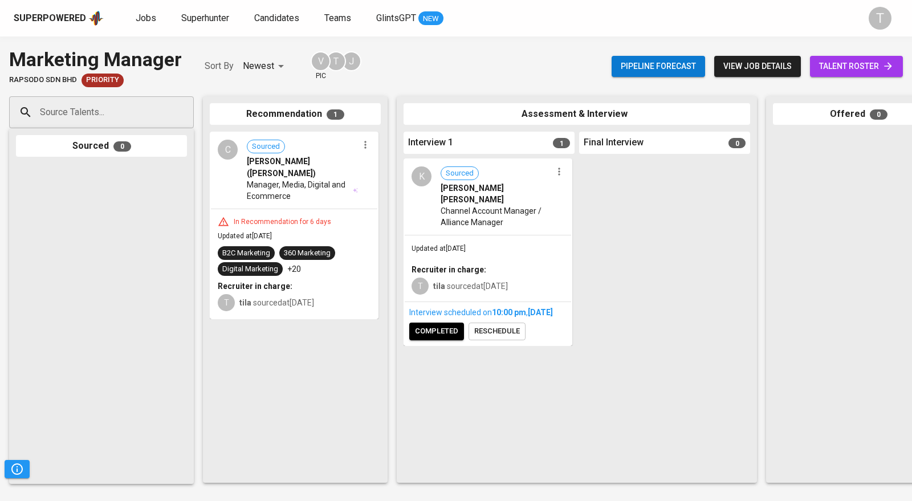
click at [445, 275] on div "T tila sourced at [DATE]" at bounding box center [488, 284] width 153 height 19
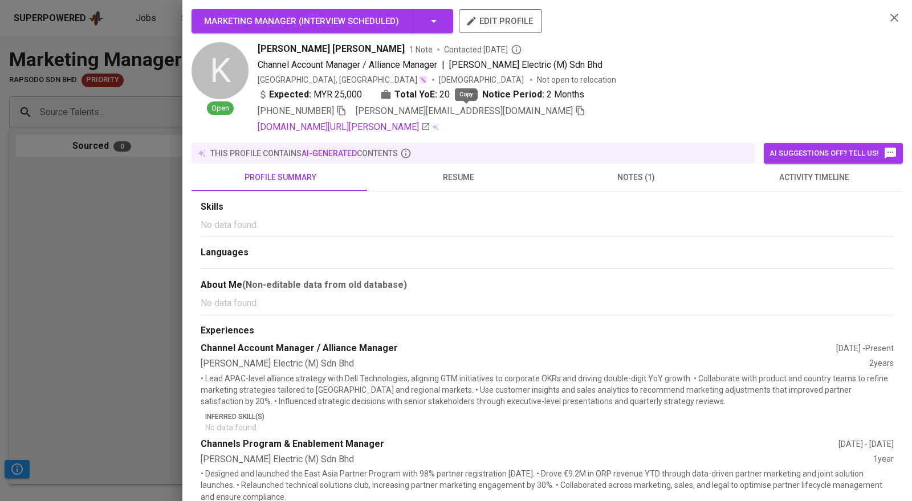
click at [480, 111] on icon "button" at bounding box center [580, 110] width 10 height 10
